Goal: Find specific page/section: Find specific page/section

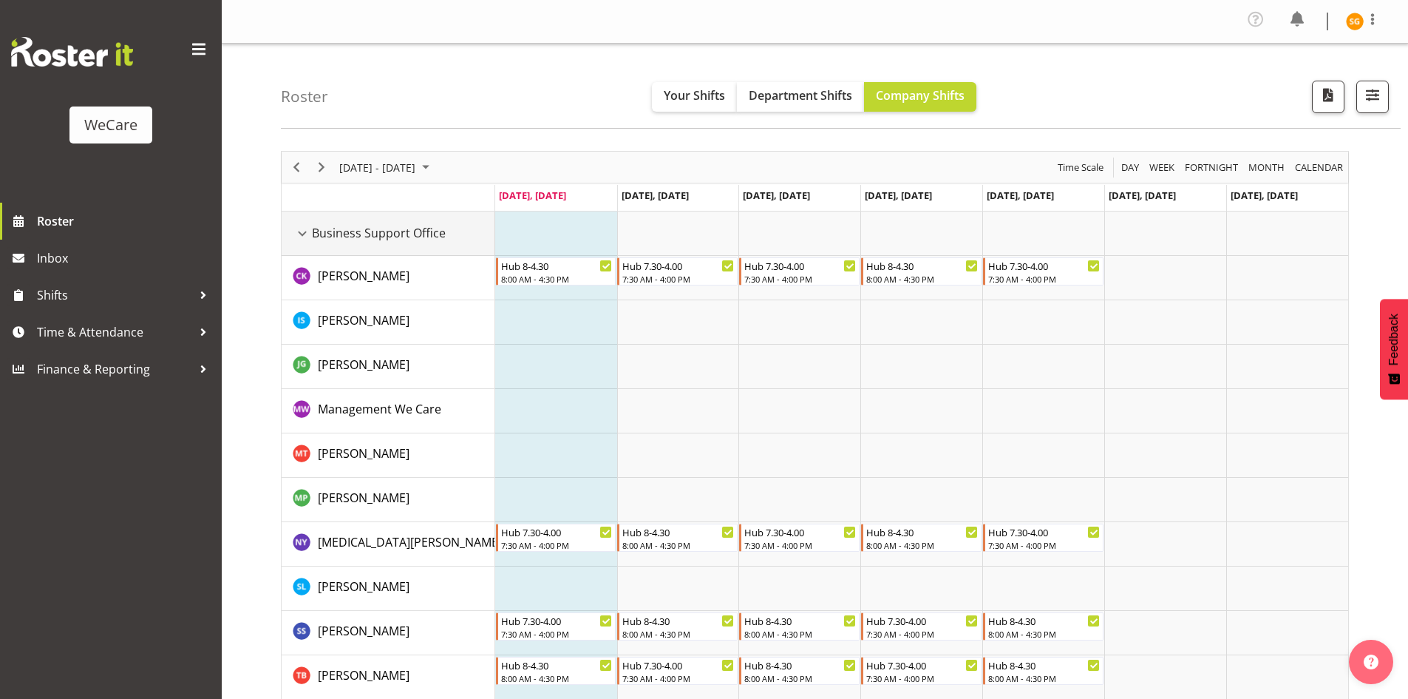
click at [302, 226] on div "Business Support Office resource" at bounding box center [302, 233] width 19 height 19
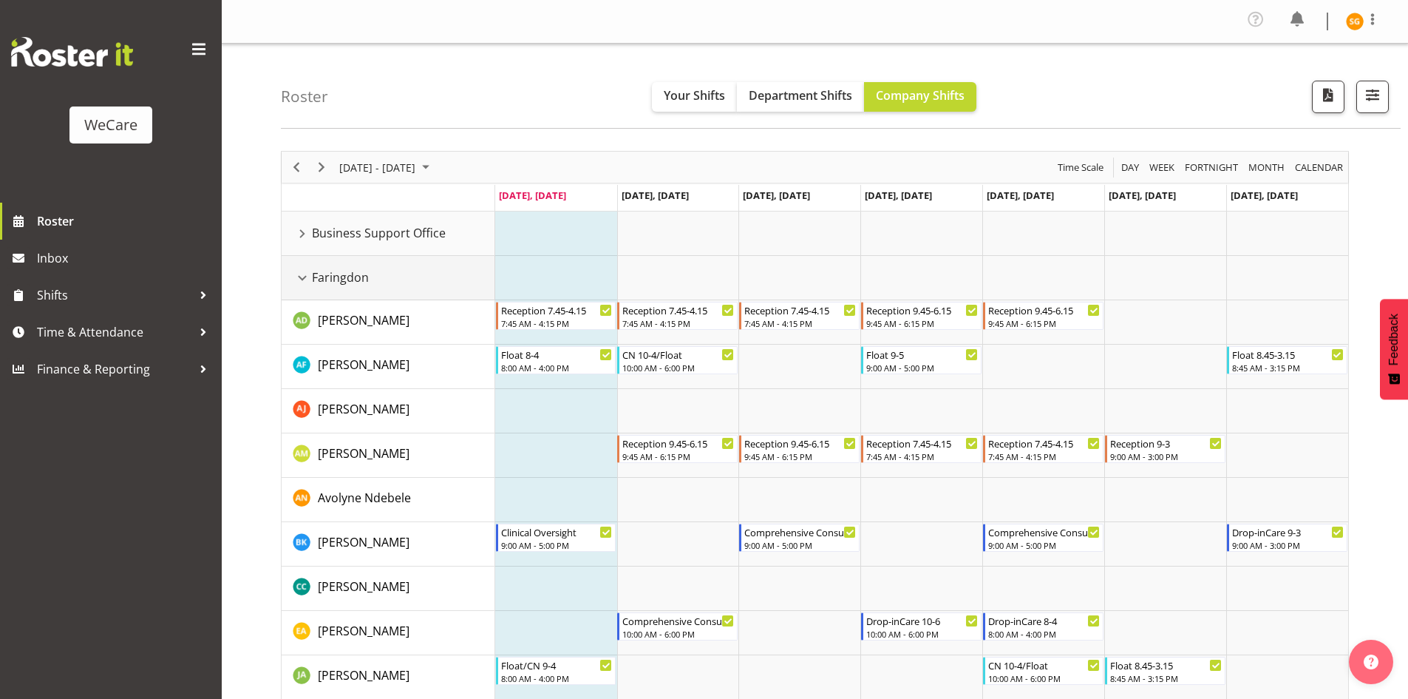
click at [302, 274] on div "Faringdon resource" at bounding box center [302, 277] width 19 height 19
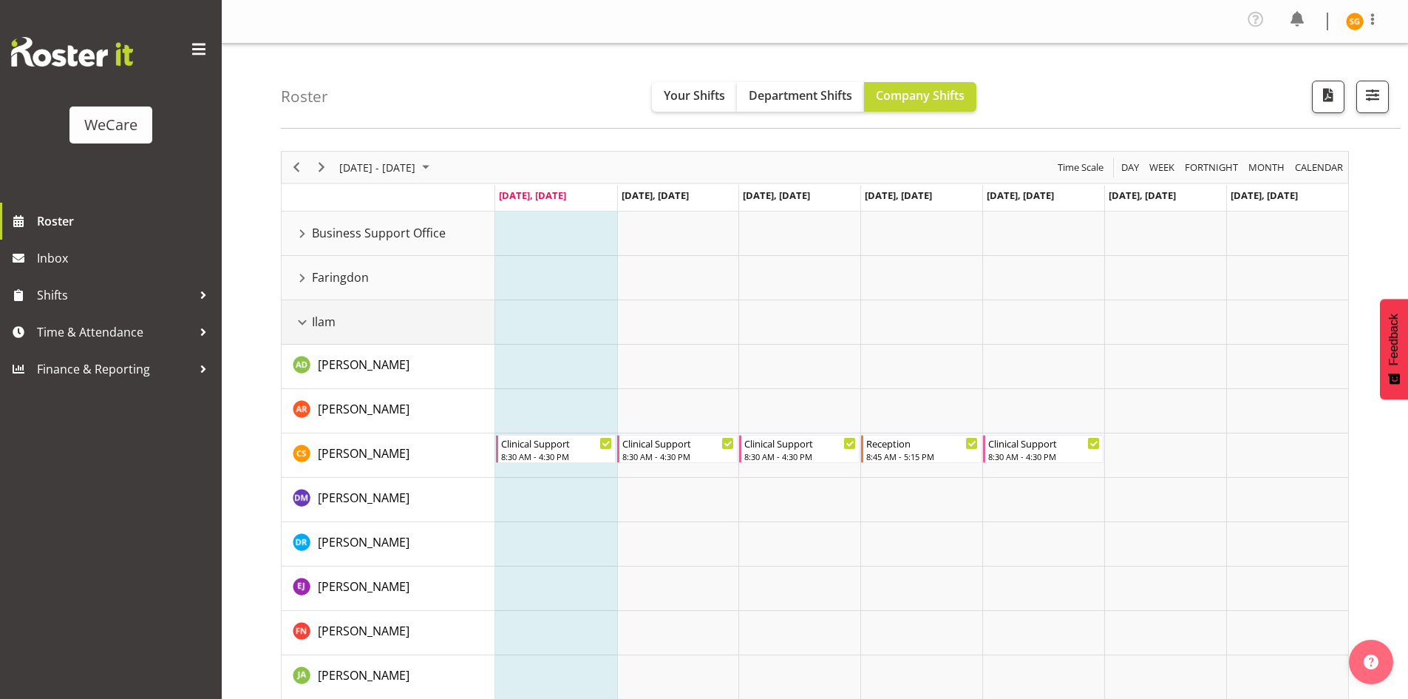
drag, startPoint x: 304, startPoint y: 318, endPoint x: 310, endPoint y: 355, distance: 37.6
click at [303, 318] on div "Ilam resource" at bounding box center [302, 322] width 19 height 19
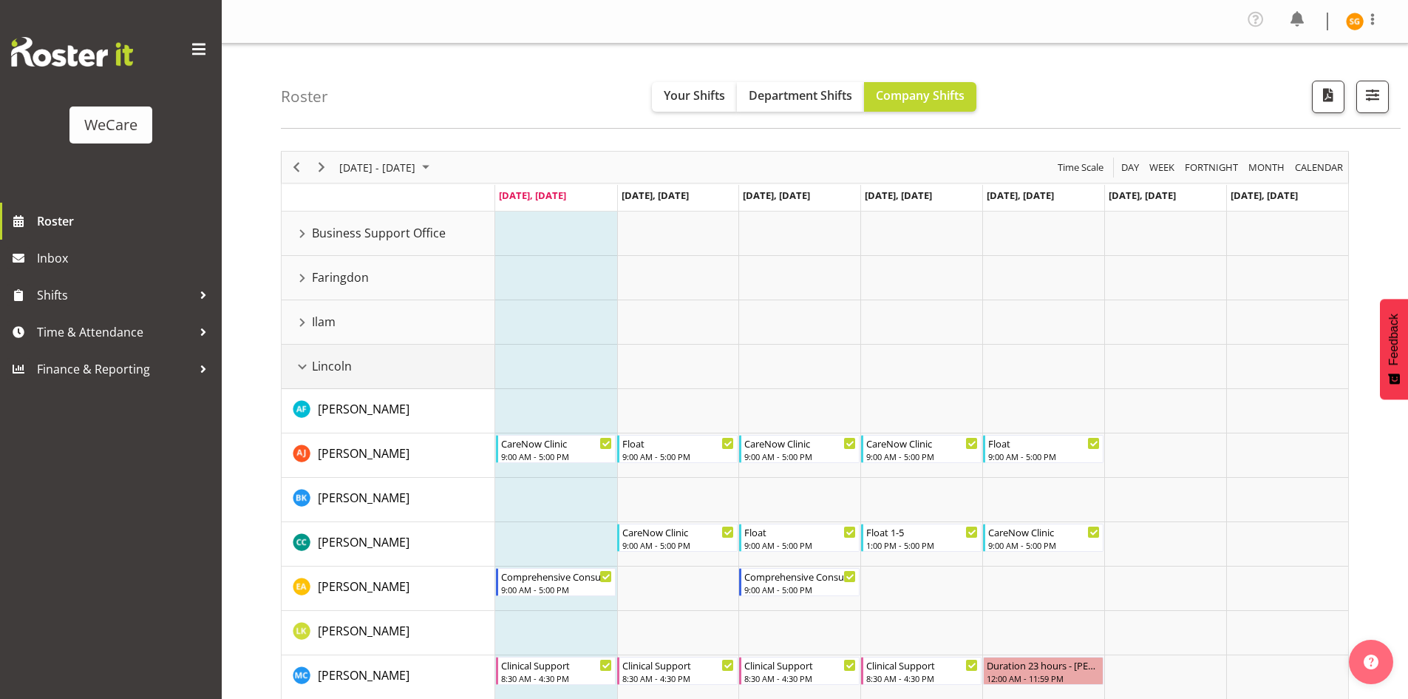
click at [306, 366] on div "Lincoln resource" at bounding box center [302, 366] width 19 height 19
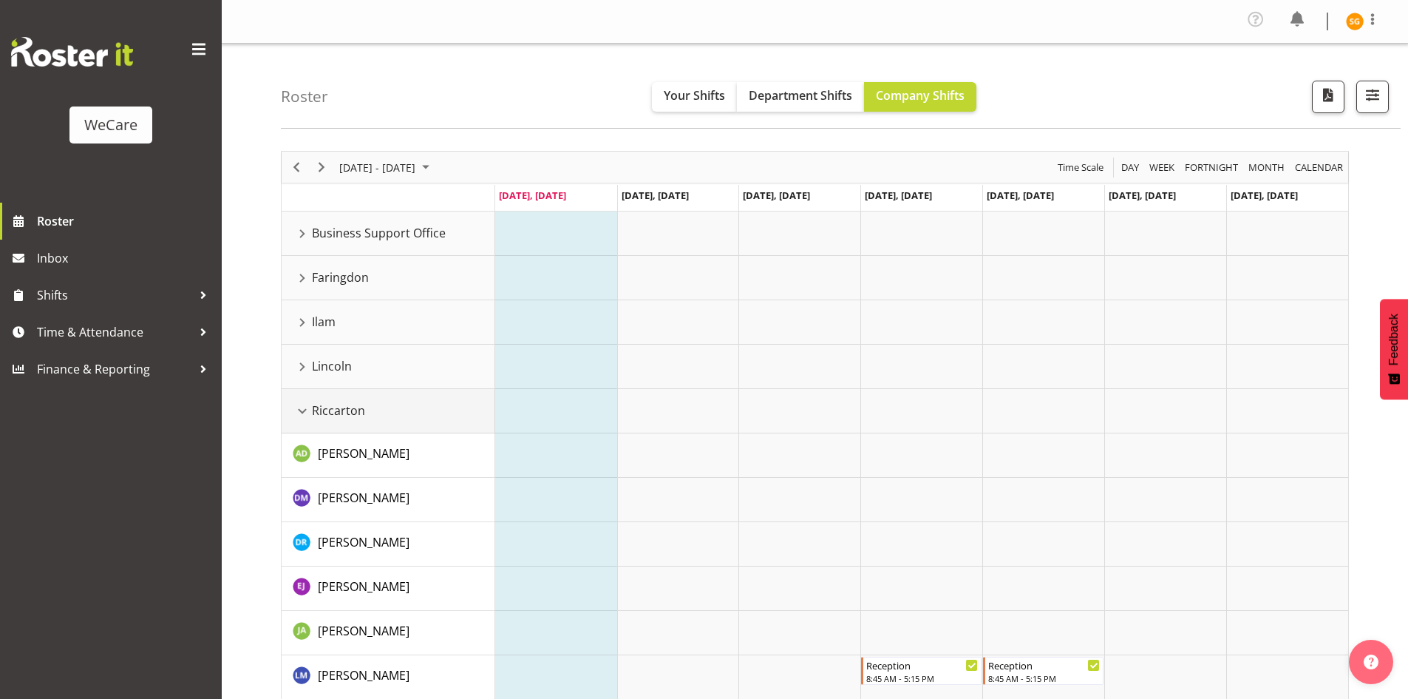
click at [309, 407] on div "Riccarton resource" at bounding box center [302, 410] width 19 height 19
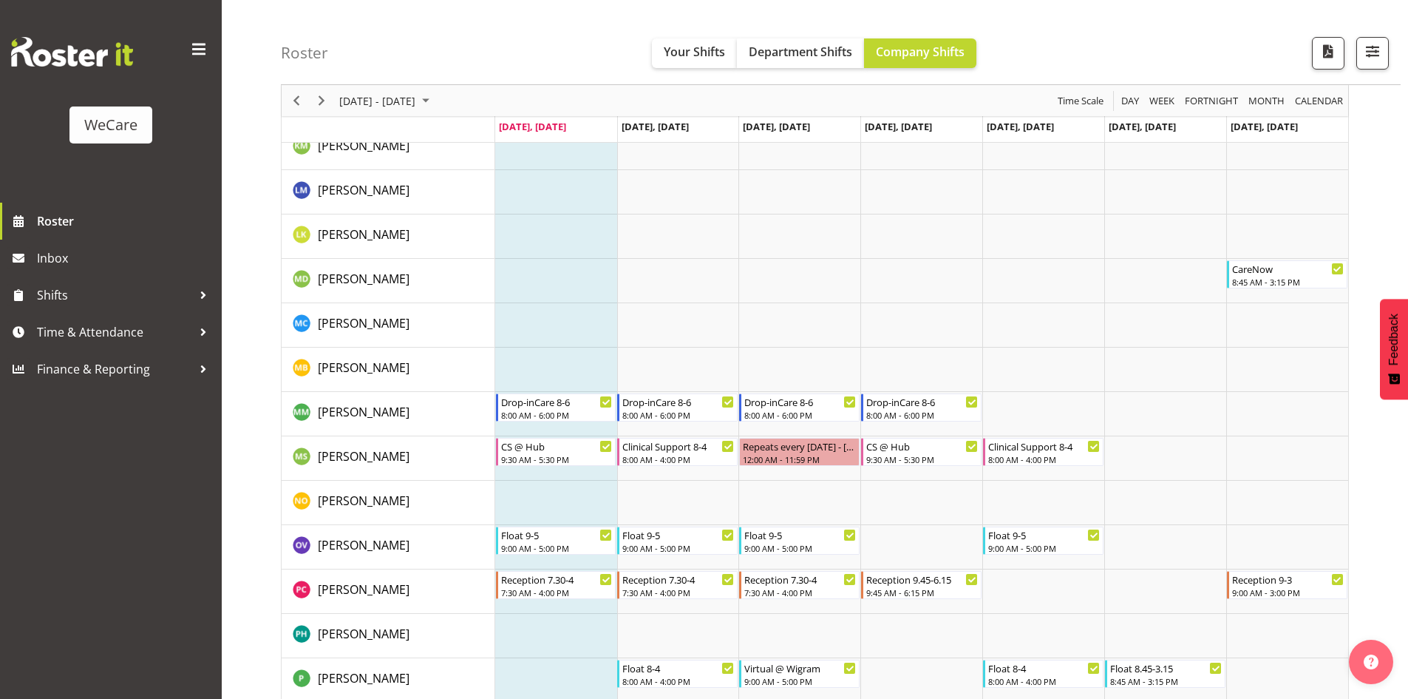
scroll to position [1283, 0]
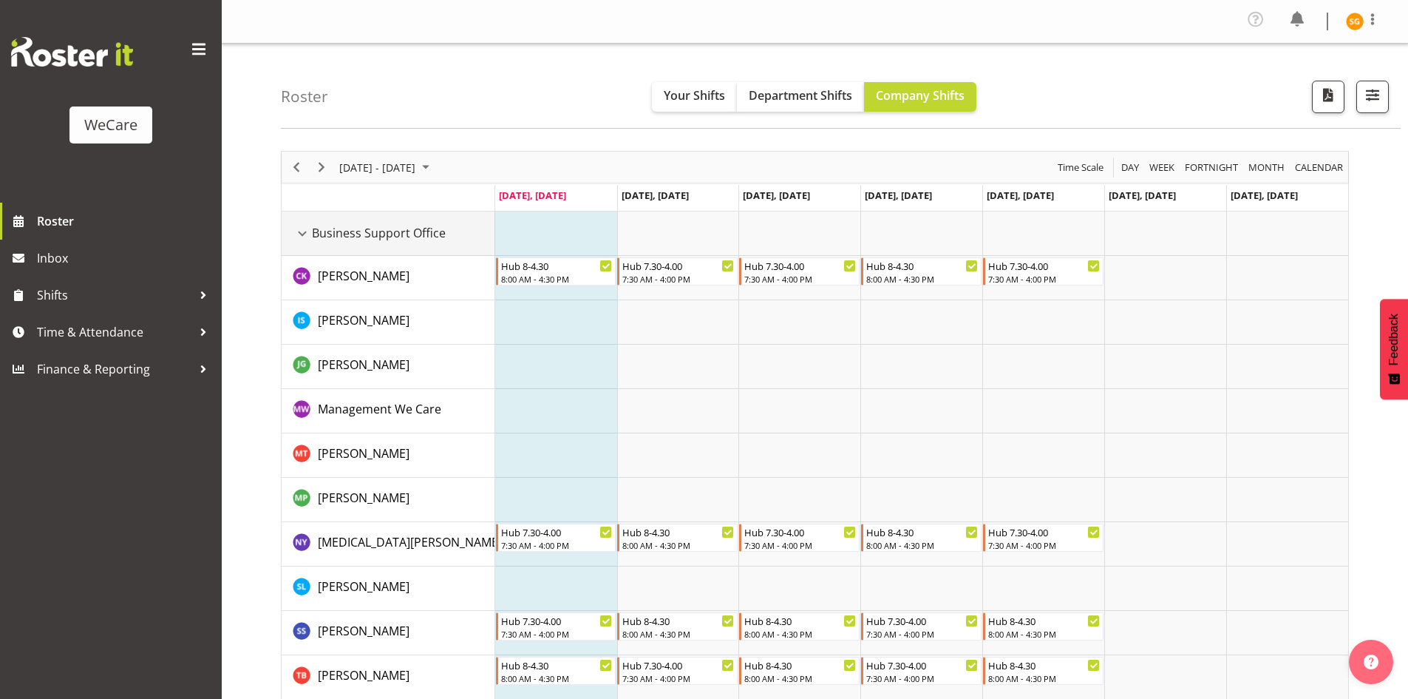
click at [302, 233] on div "Business Support Office resource" at bounding box center [302, 233] width 19 height 19
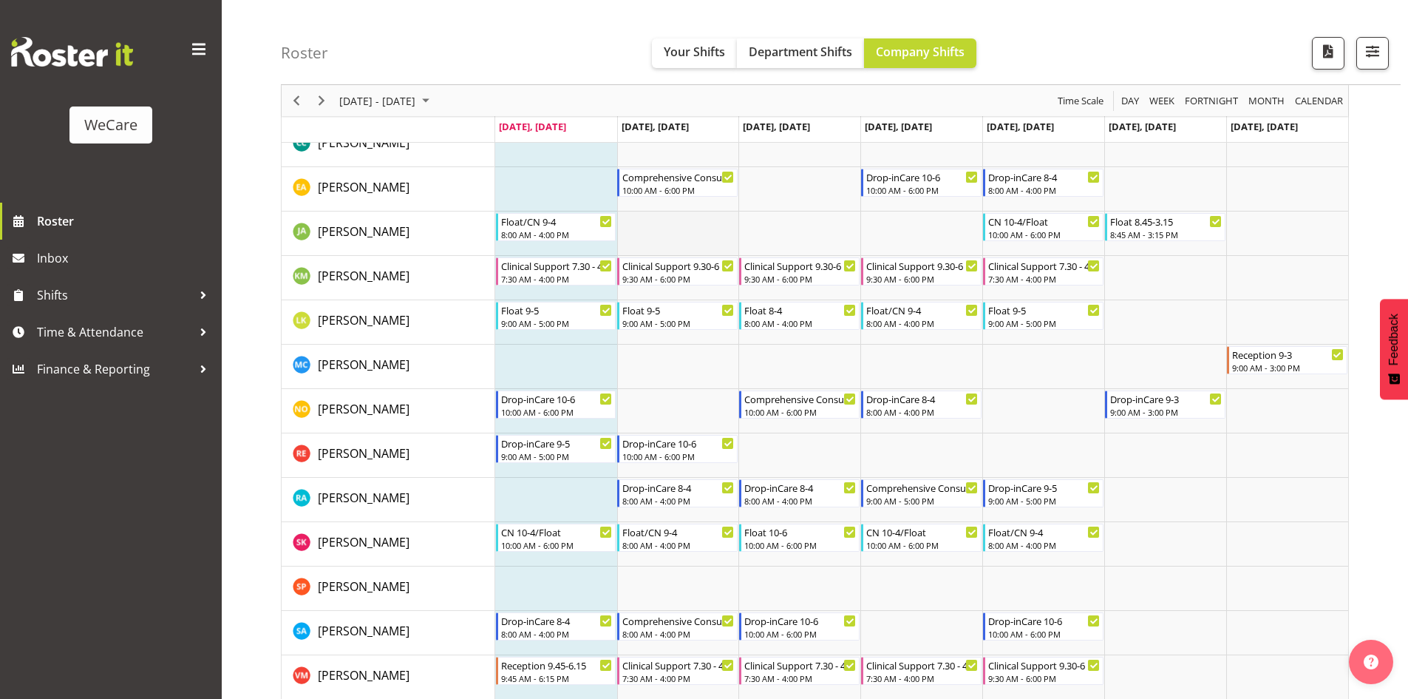
scroll to position [591, 0]
